Goal: Find specific page/section

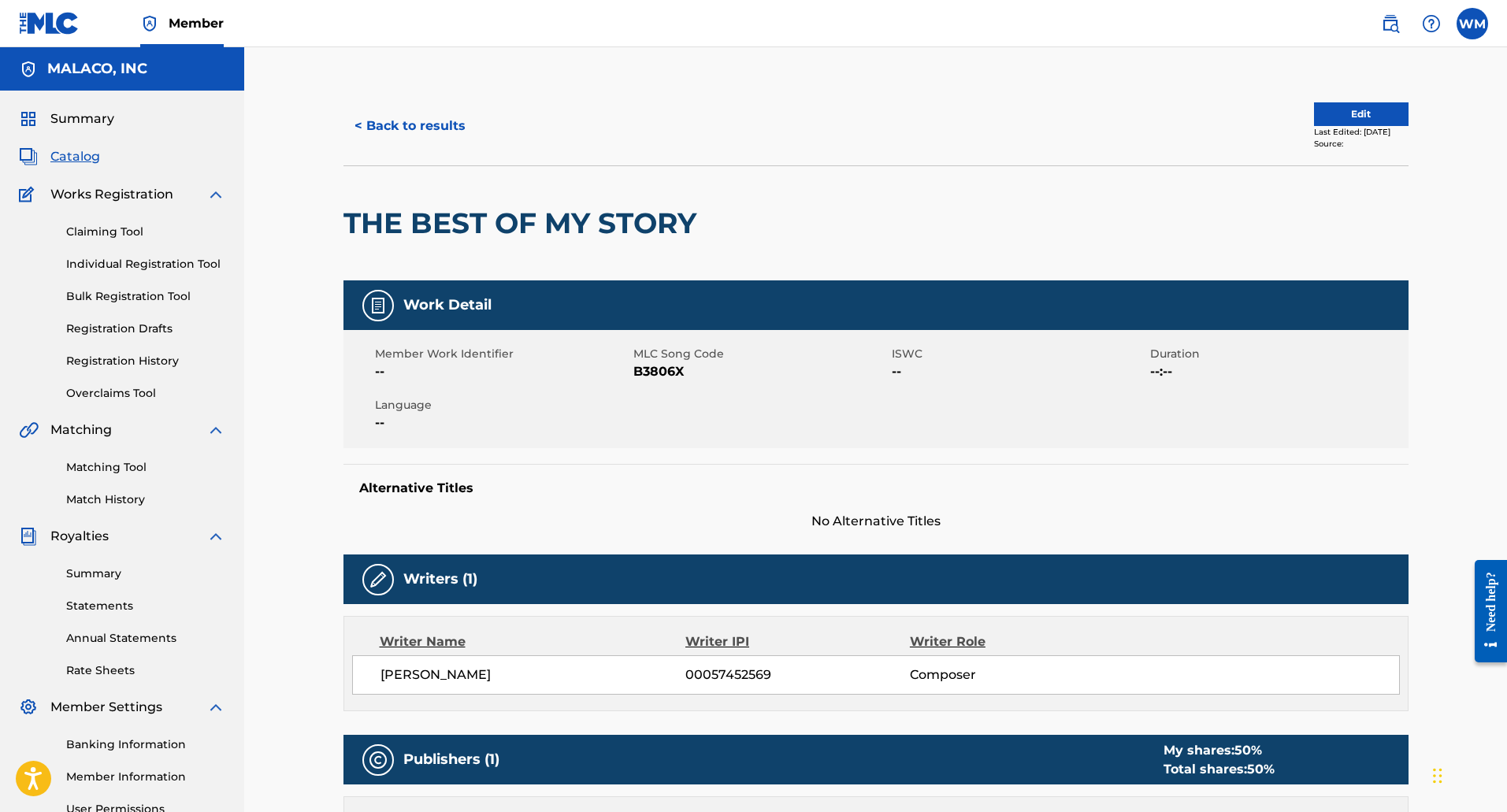
click at [68, 153] on span "Catalog" at bounding box center [75, 157] width 49 height 19
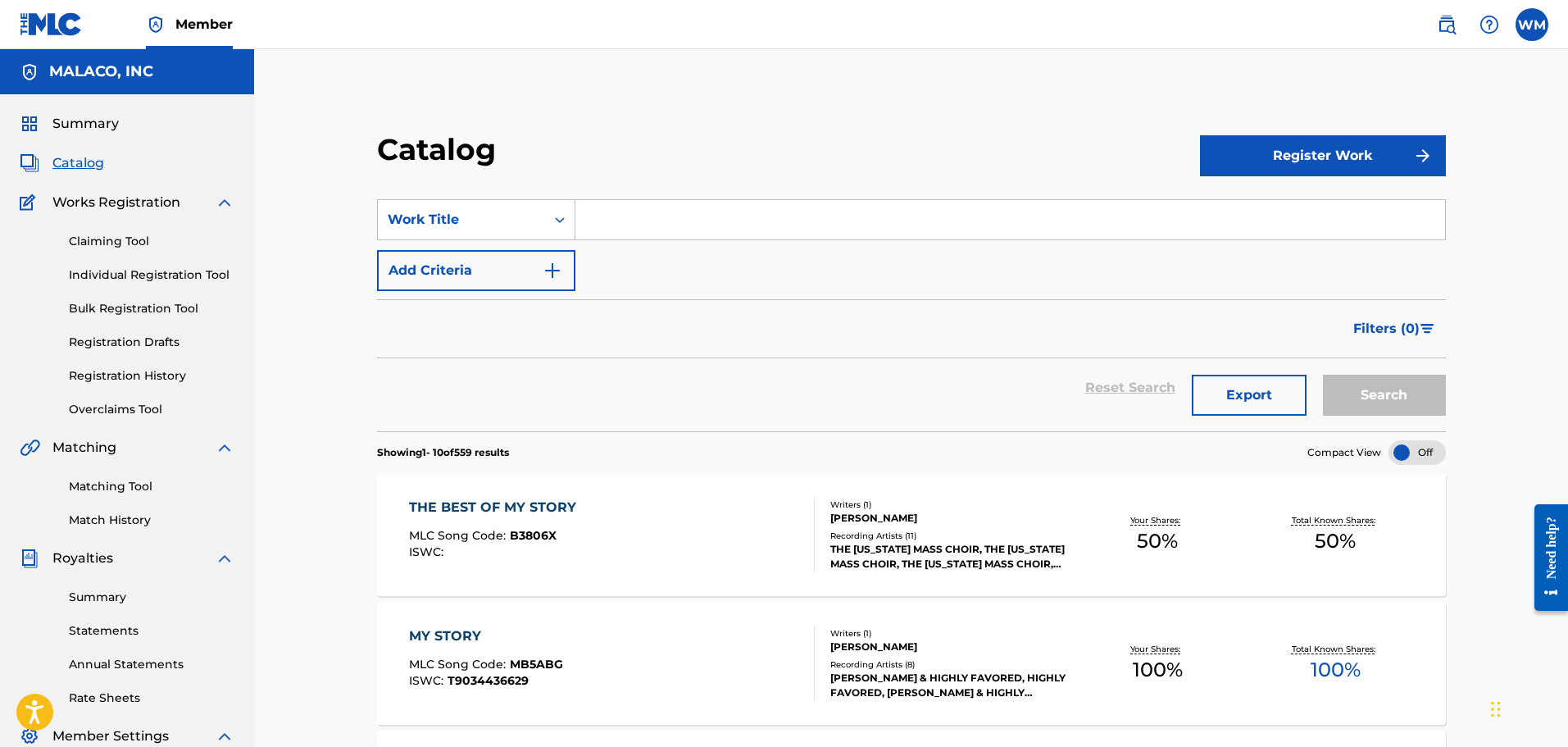
click at [878, 223] on input "Search Form" at bounding box center [1010, 220] width 870 height 40
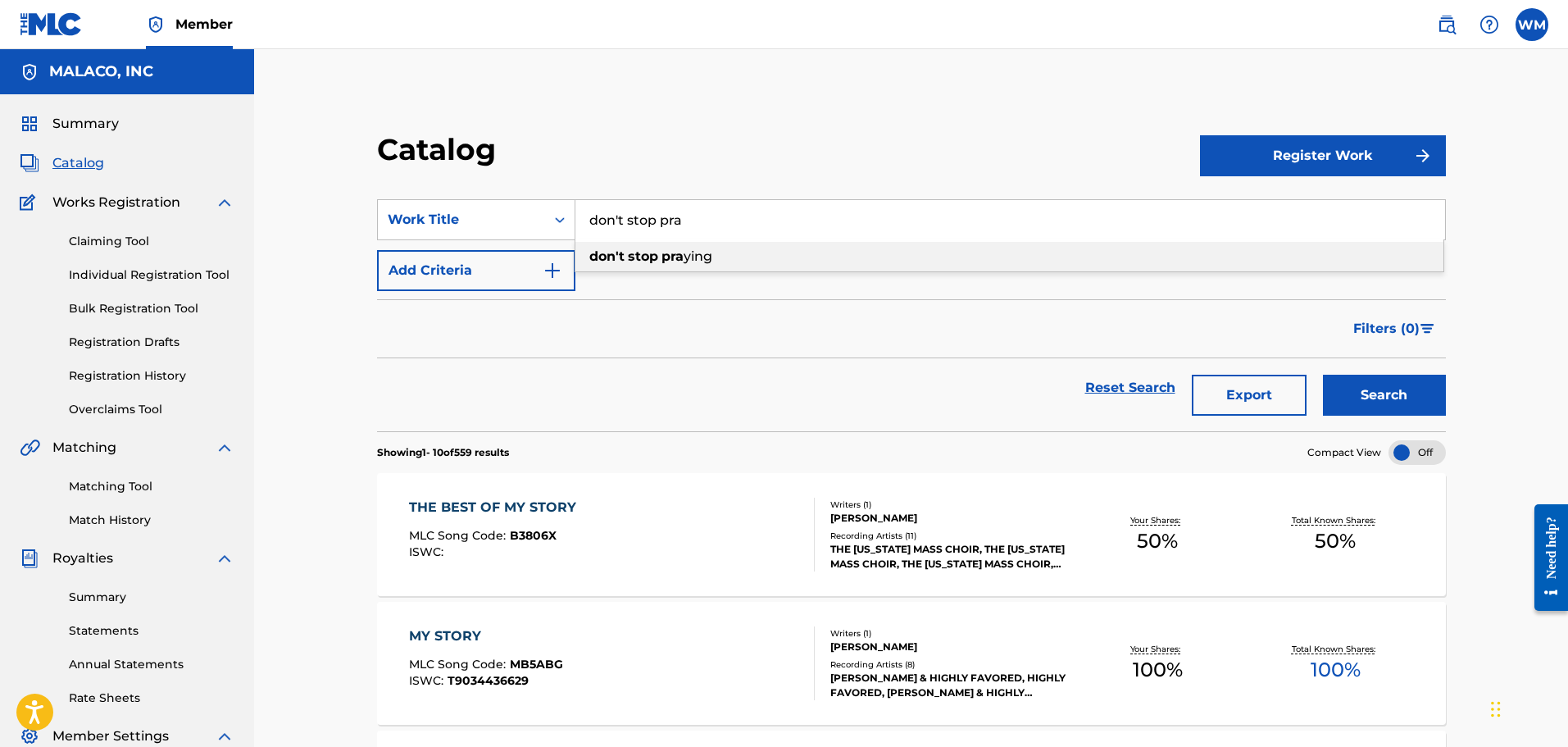
click at [593, 252] on strong "don't" at bounding box center [607, 256] width 35 height 16
type input "don't stop praying"
click at [1353, 406] on button "Search" at bounding box center [1383, 395] width 123 height 41
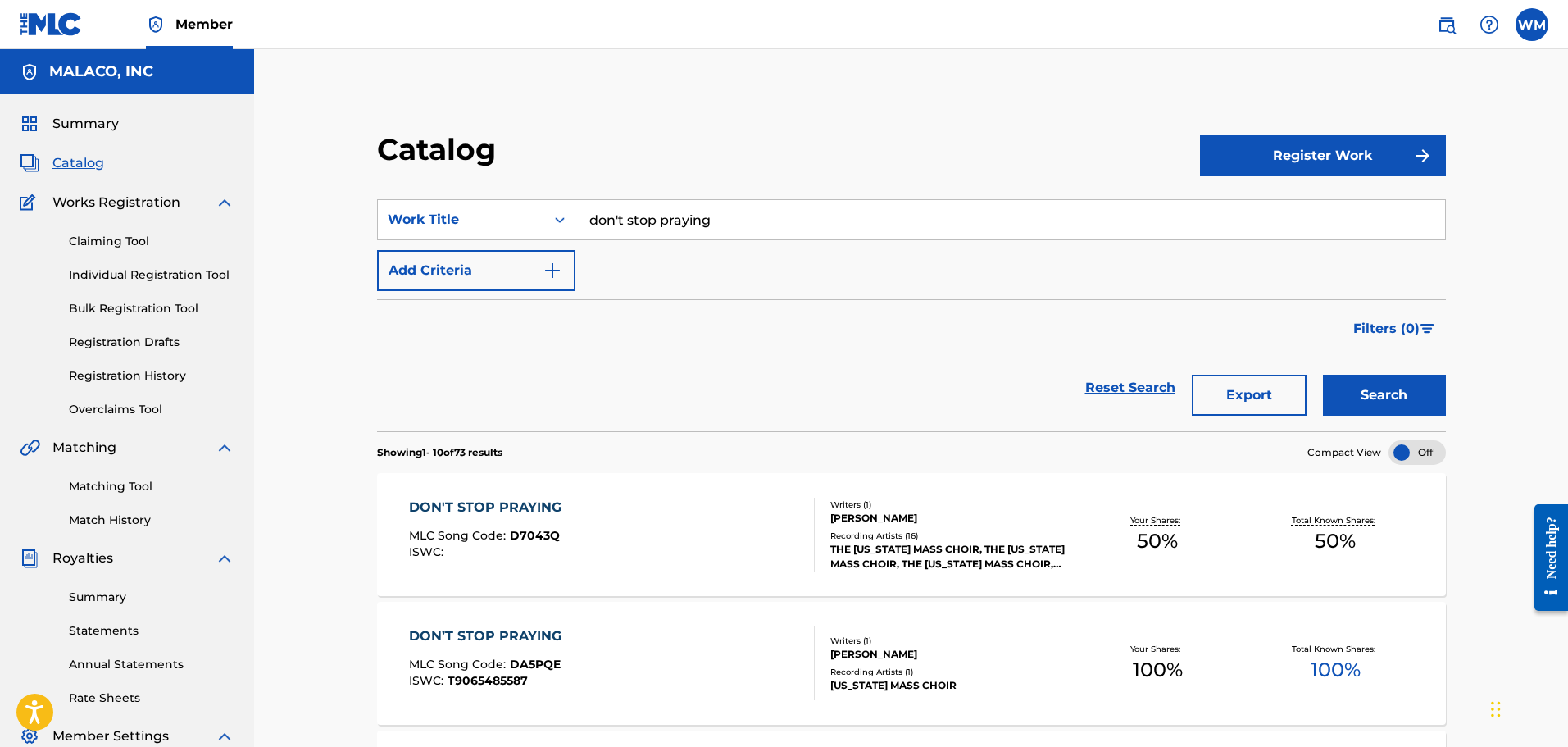
scroll to position [164, 0]
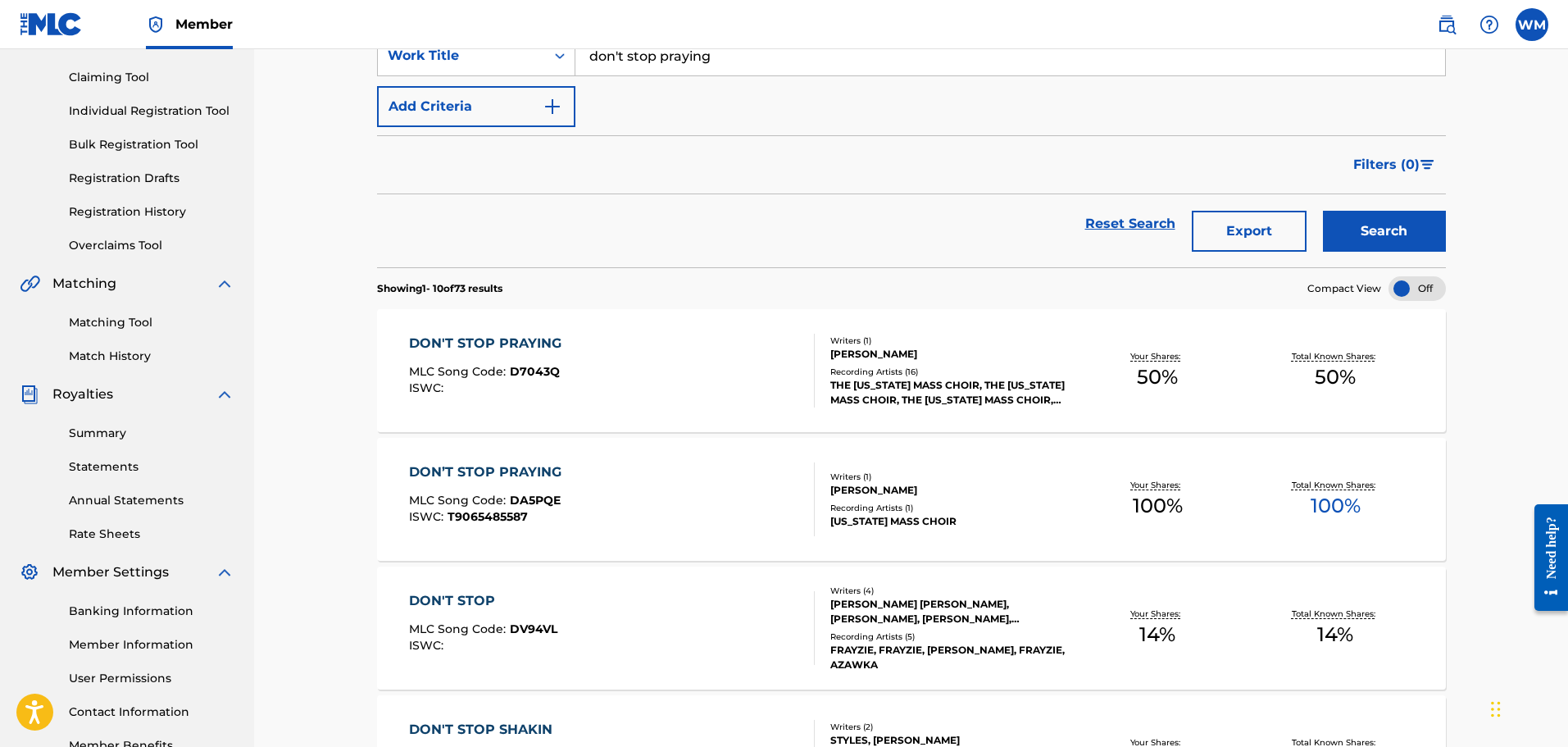
click at [581, 521] on div "DON’T STOP PRAYING MLC Song Code : DA5PQE ISWC : T9065485587" at bounding box center [612, 500] width 406 height 74
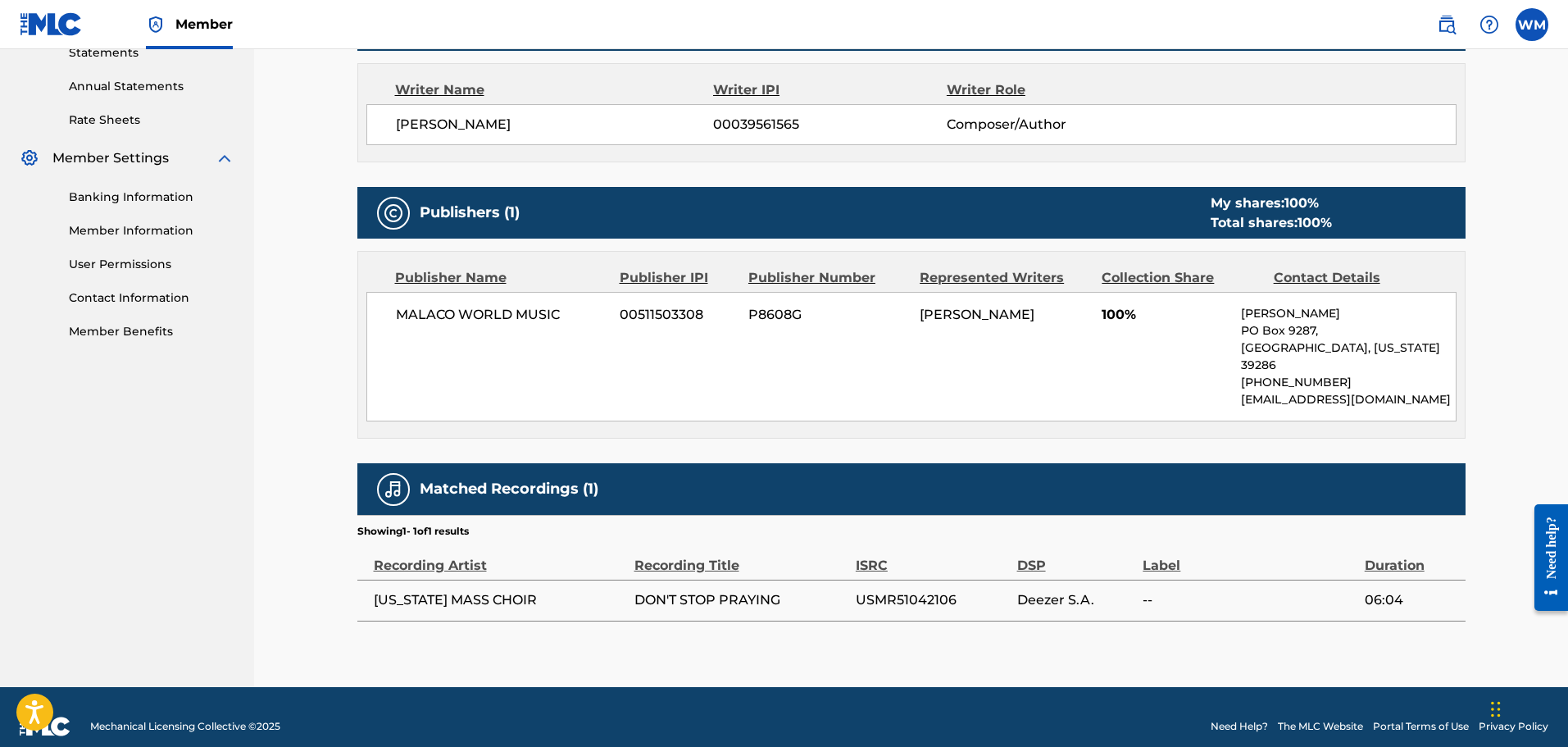
scroll to position [579, 0]
